Goal: Task Accomplishment & Management: Manage account settings

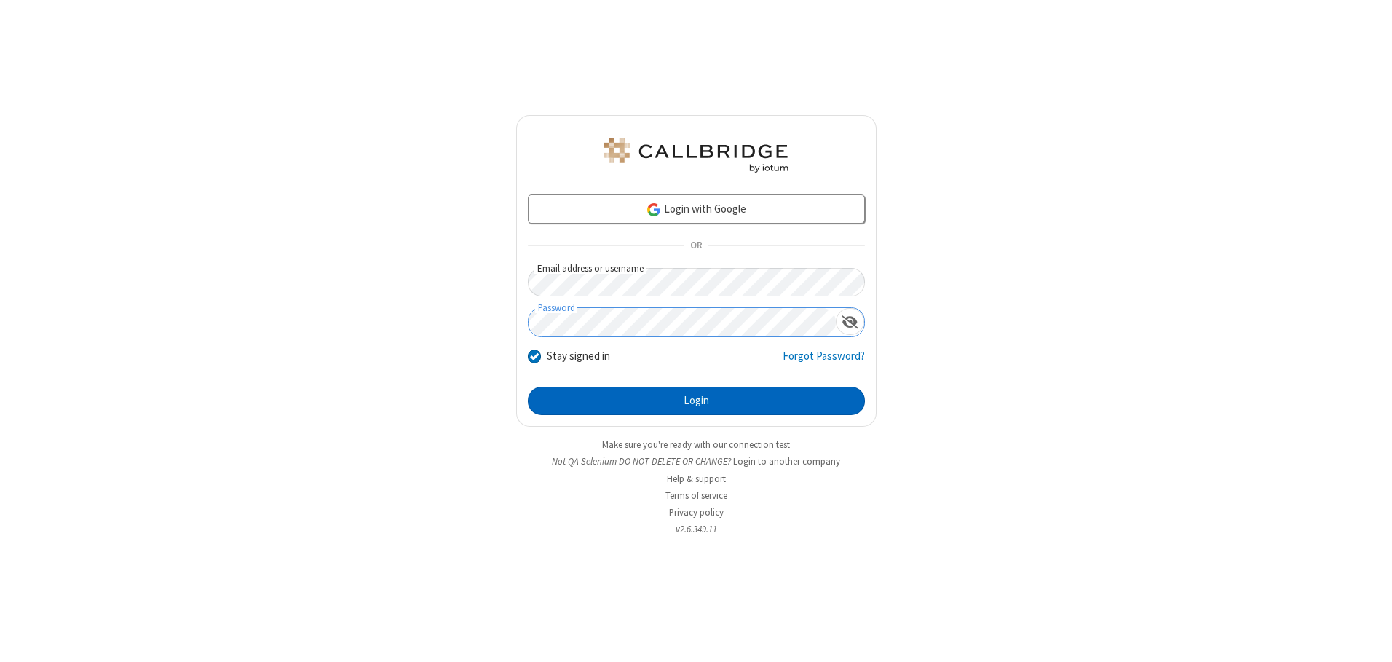
click at [696, 400] on button "Login" at bounding box center [696, 400] width 337 height 29
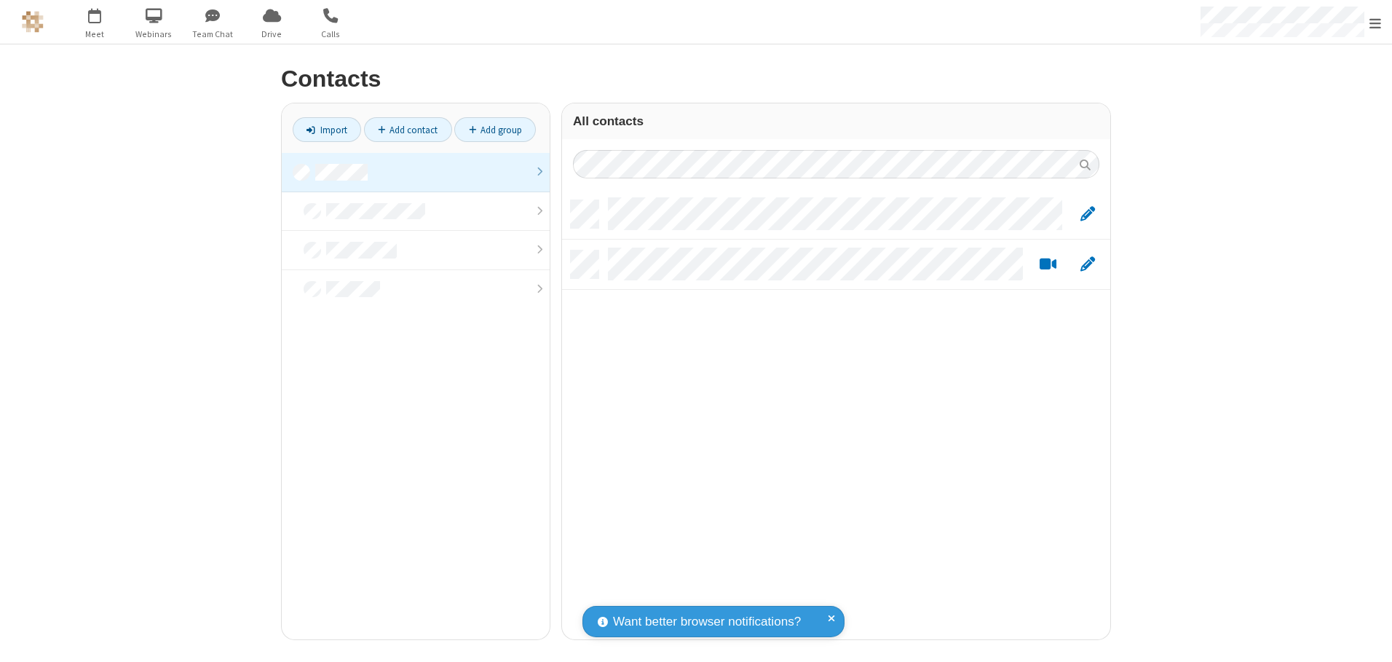
scroll to position [439, 537]
click at [416, 172] on link at bounding box center [416, 172] width 268 height 39
click at [408, 130] on link "Add contact" at bounding box center [408, 129] width 88 height 25
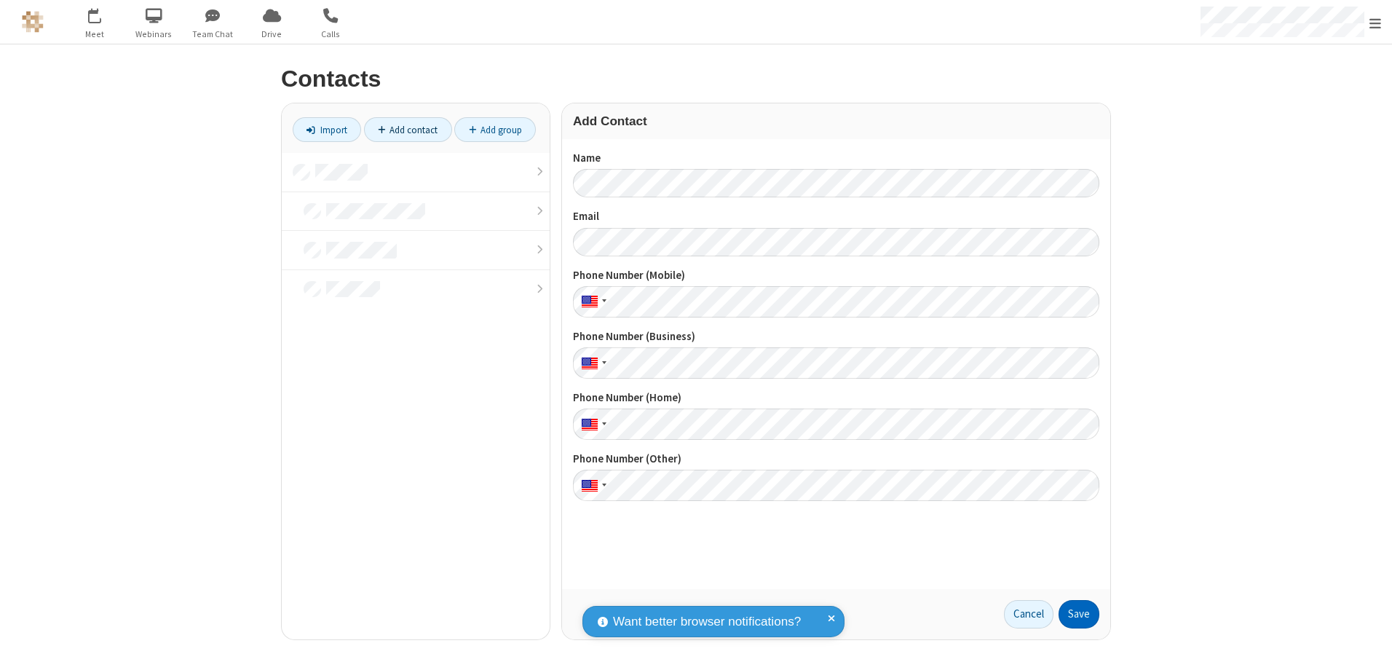
click at [1079, 614] on button "Save" at bounding box center [1078, 614] width 41 height 29
